Goal: Check status: Check status

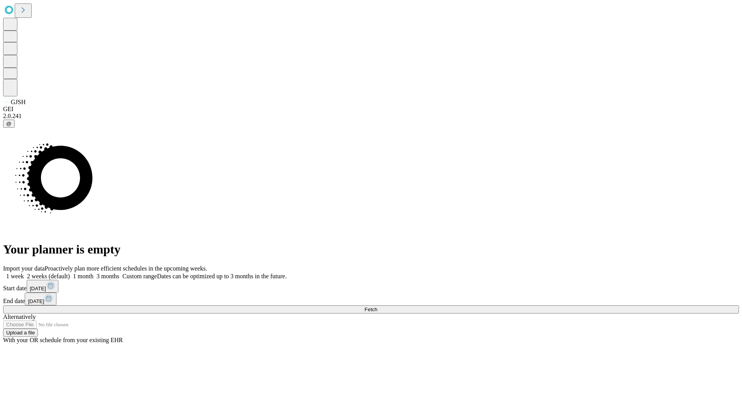
click at [377, 306] on span "Fetch" at bounding box center [371, 309] width 13 height 6
